Goal: Transaction & Acquisition: Subscribe to service/newsletter

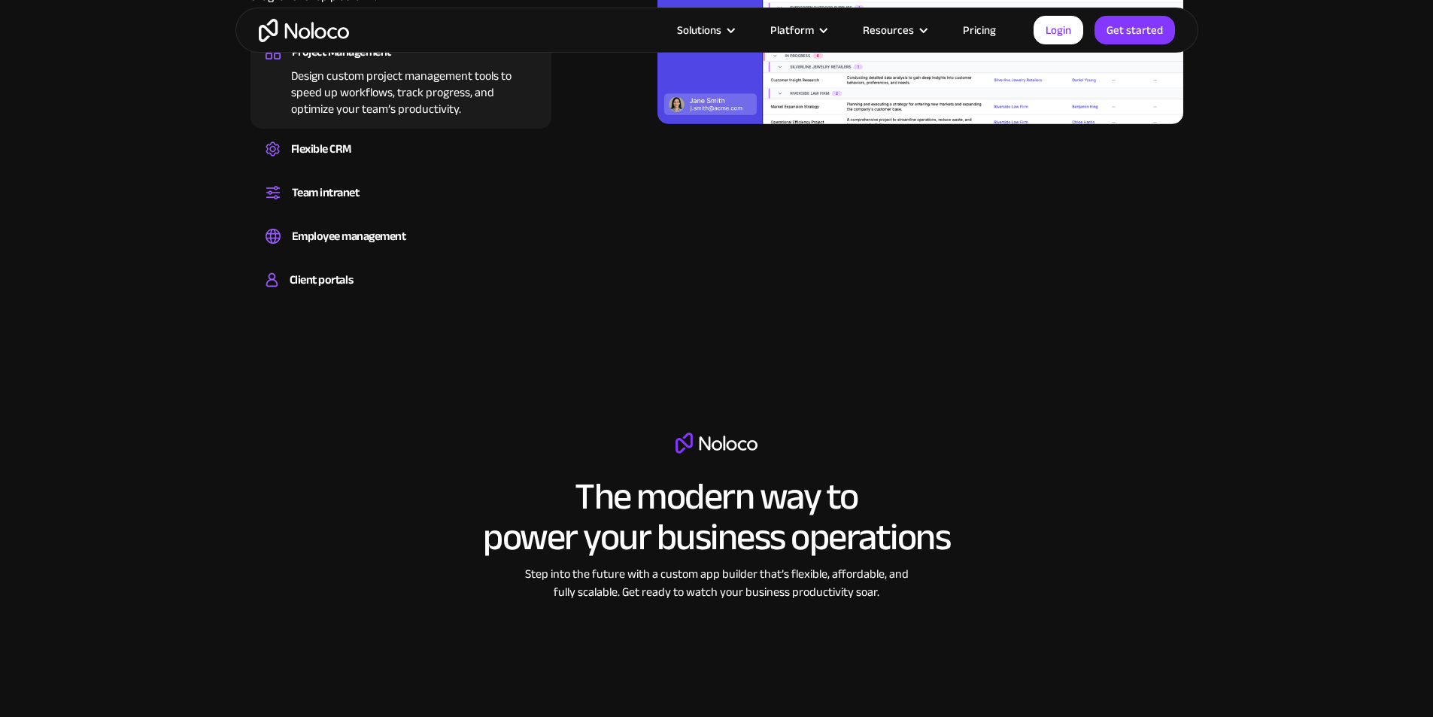
scroll to position [1955, 0]
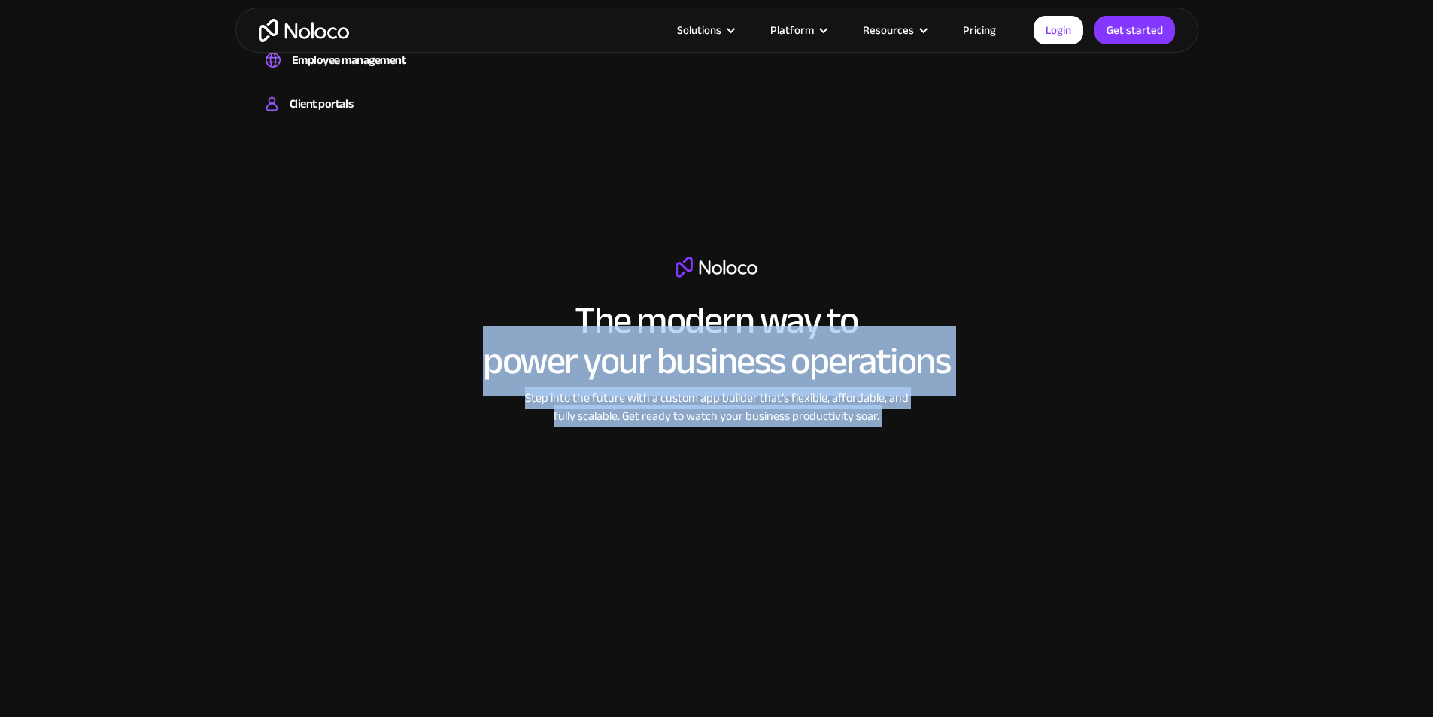
drag, startPoint x: 493, startPoint y: 402, endPoint x: 997, endPoint y: 420, distance: 504.9
click at [997, 420] on div "The modern way to power your business operations Step into the future with a cu…" at bounding box center [716, 469] width 669 height 426
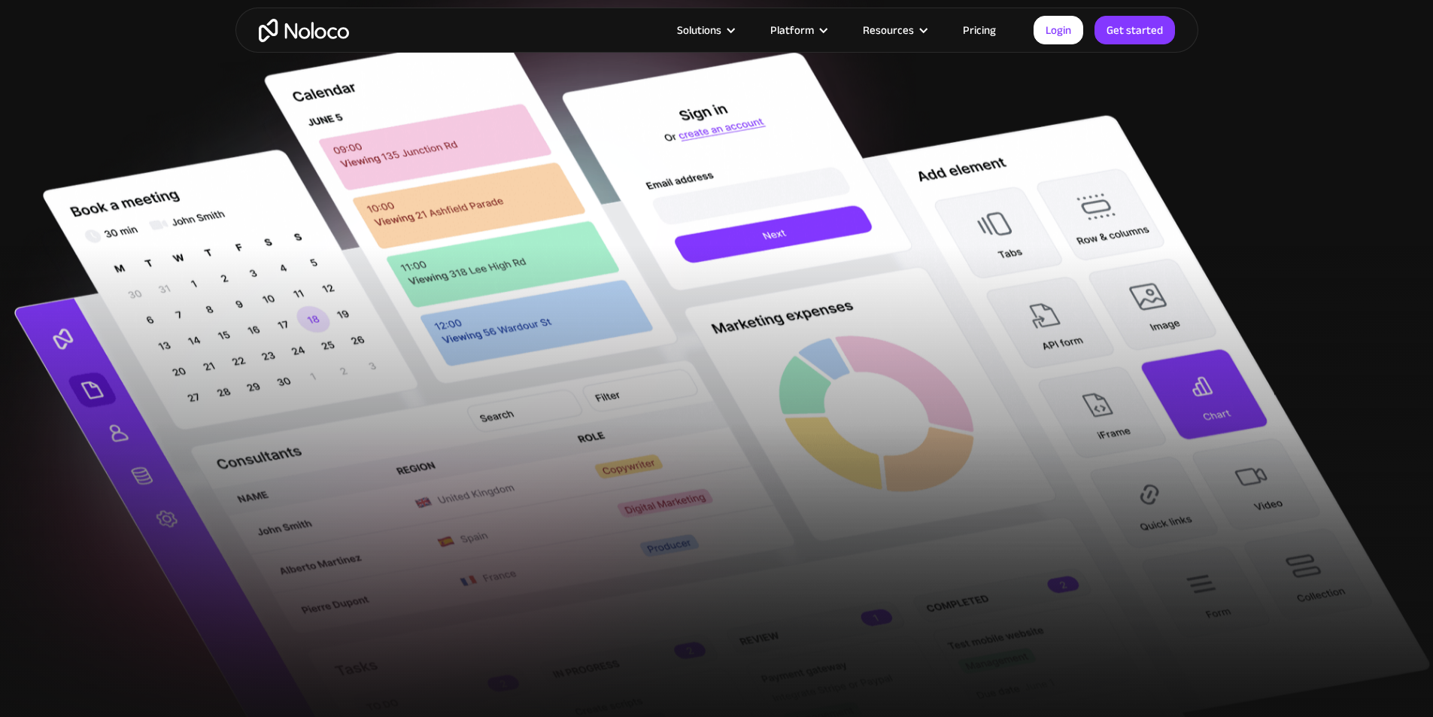
scroll to position [75, 0]
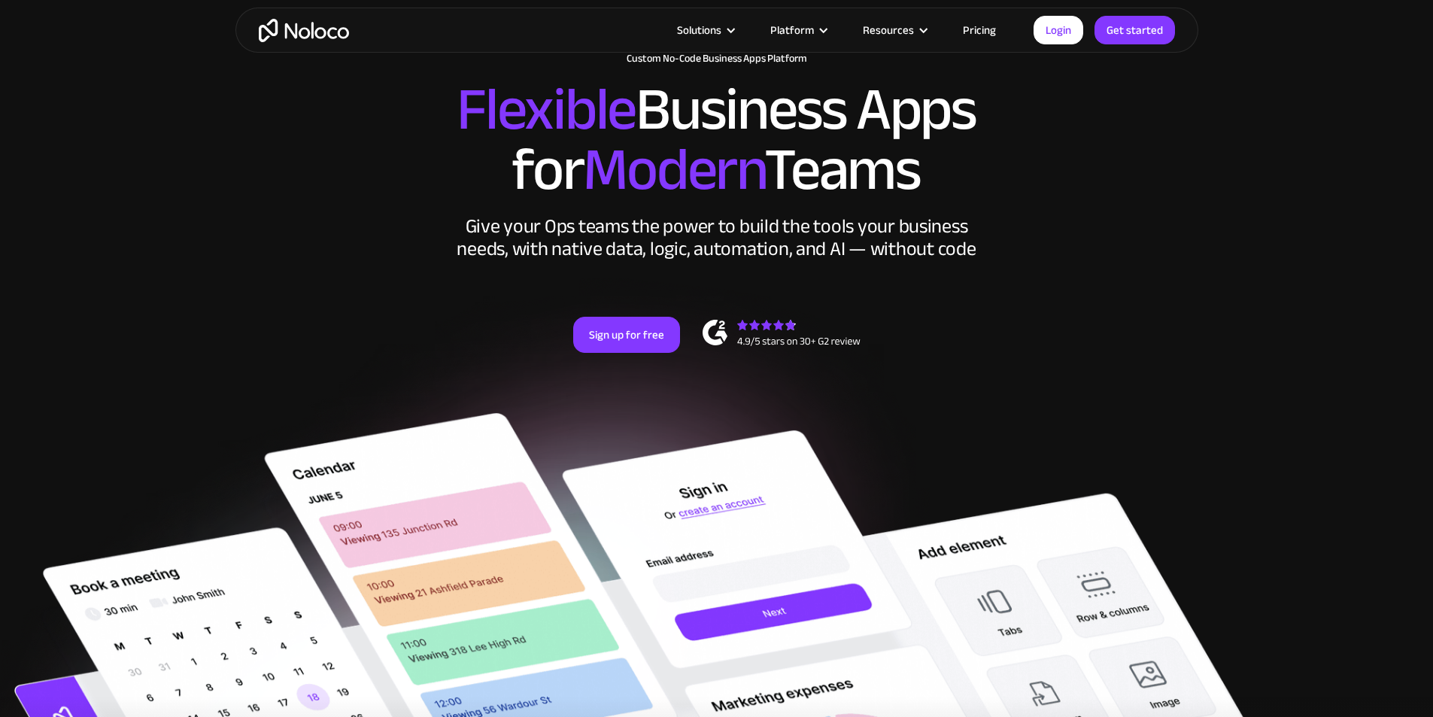
click at [979, 32] on link "Pricing" at bounding box center [979, 30] width 71 height 20
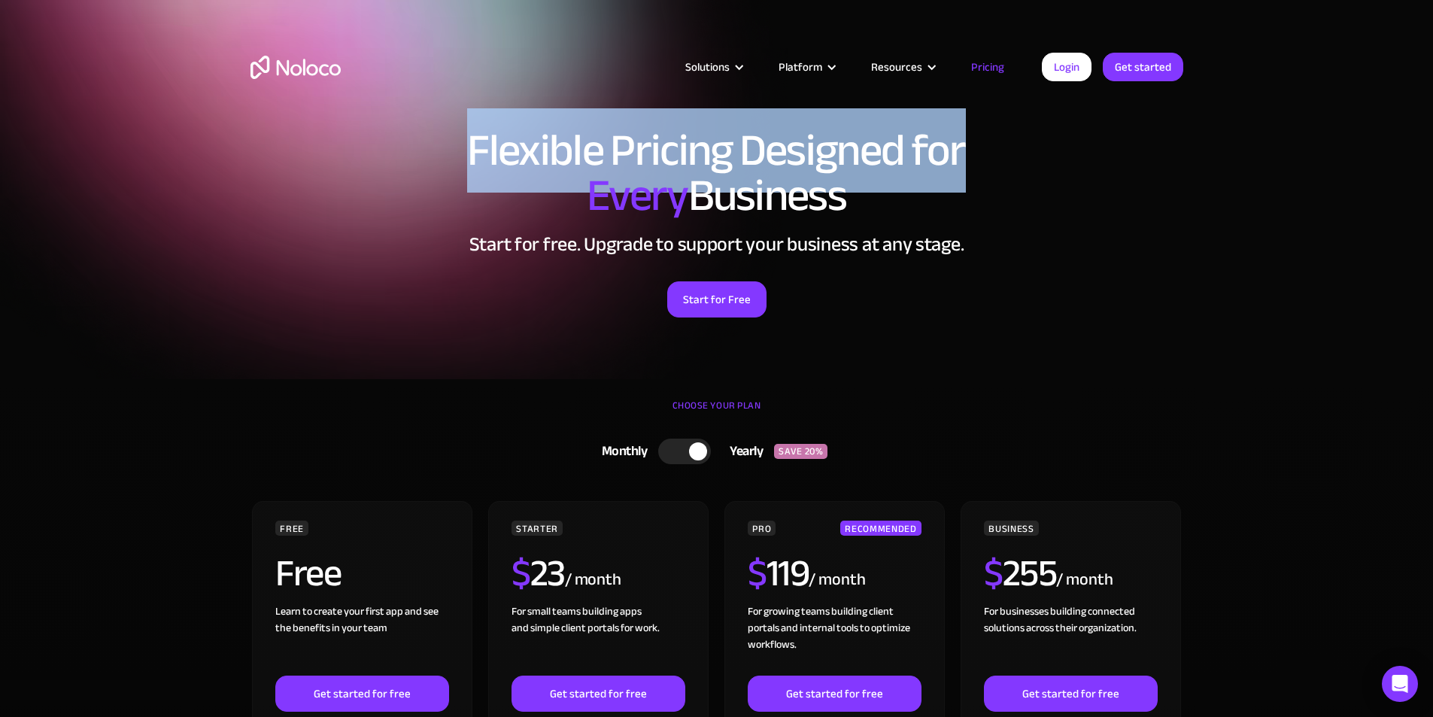
click at [979, 148] on h1 "Flexible Pricing Designed for Every Business" at bounding box center [716, 173] width 932 height 90
click at [0, 0] on link "Get started" at bounding box center [0, 0] width 0 height 0
